Goal: Task Accomplishment & Management: Manage account settings

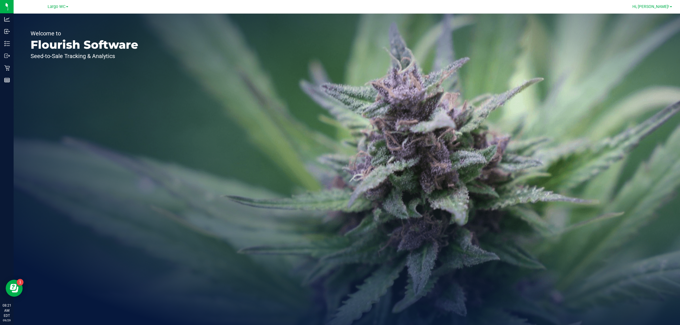
click at [656, 8] on span "Hi, [PERSON_NAME]!" at bounding box center [650, 6] width 37 height 5
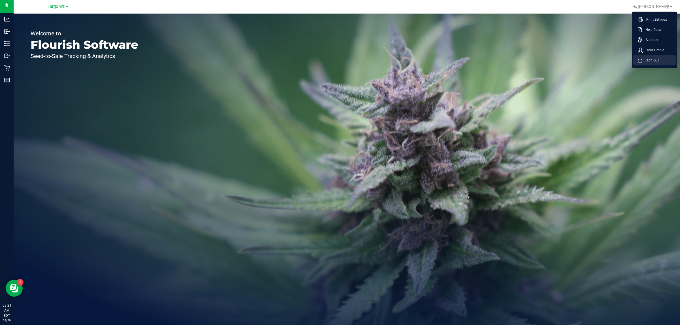
click at [645, 58] on span "Sign Out" at bounding box center [650, 60] width 16 height 6
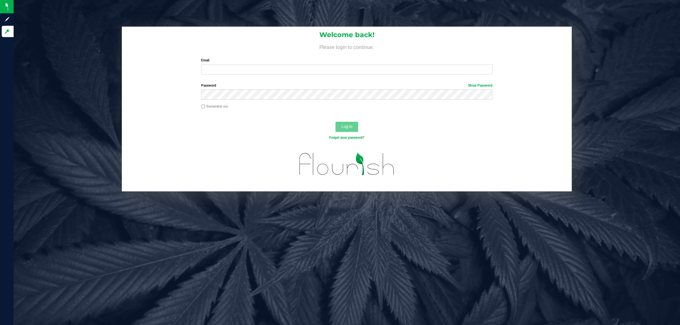
click at [287, 75] on div "Welcome back! Please login to continue. Email Required Please format your email…" at bounding box center [347, 53] width 450 height 52
click at [287, 73] on input "Email" at bounding box center [346, 69] width 291 height 10
type input "[EMAIL_ADDRESS][PERSON_NAME][DOMAIN_NAME]"
click at [335, 122] on button "Log In" at bounding box center [346, 127] width 23 height 10
